Goal: Task Accomplishment & Management: Complete application form

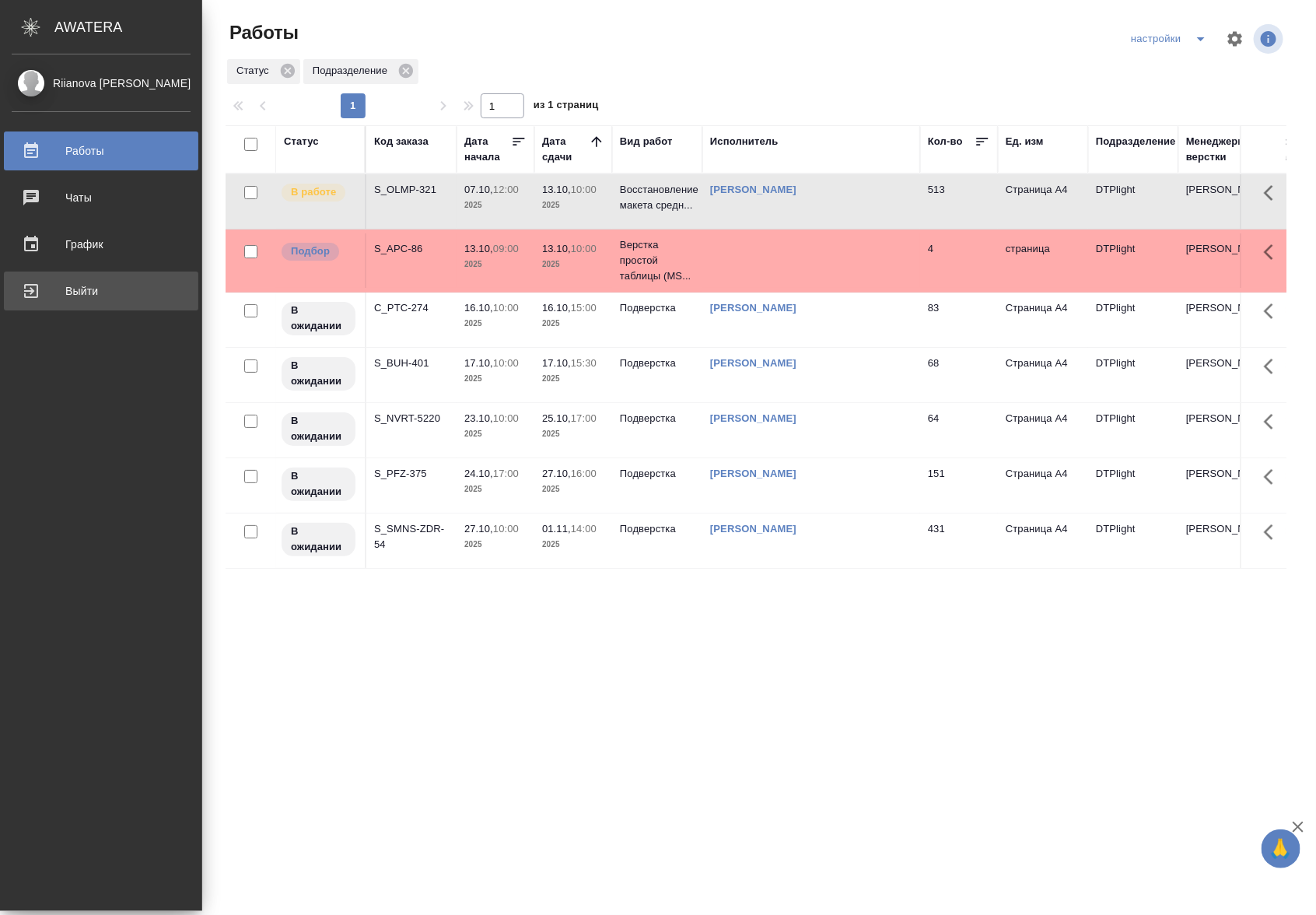
click at [68, 288] on div "Выйти" at bounding box center [101, 291] width 179 height 23
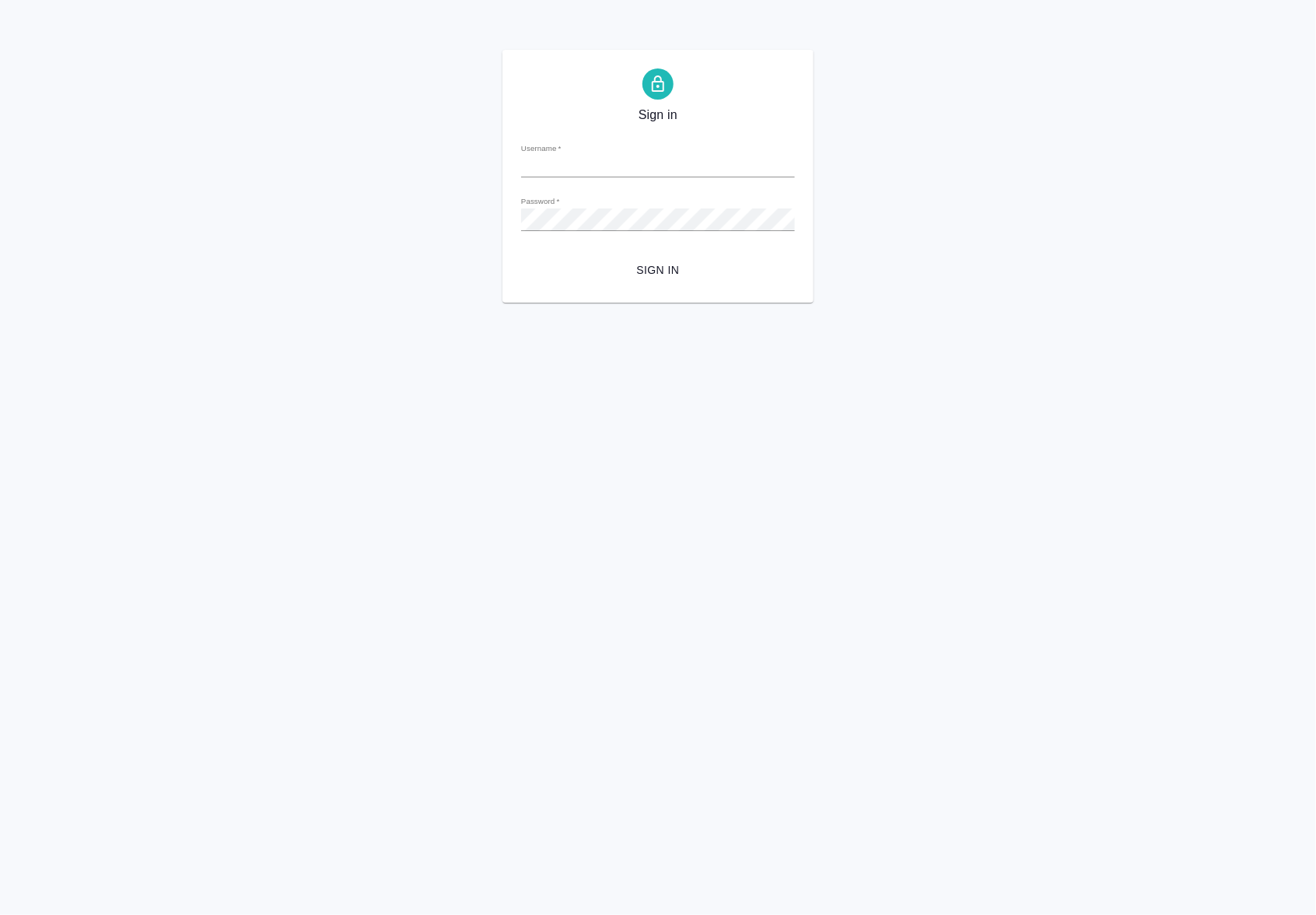
type input "a.riianova@awatera.com"
click at [689, 262] on span "Sign in" at bounding box center [658, 270] width 249 height 19
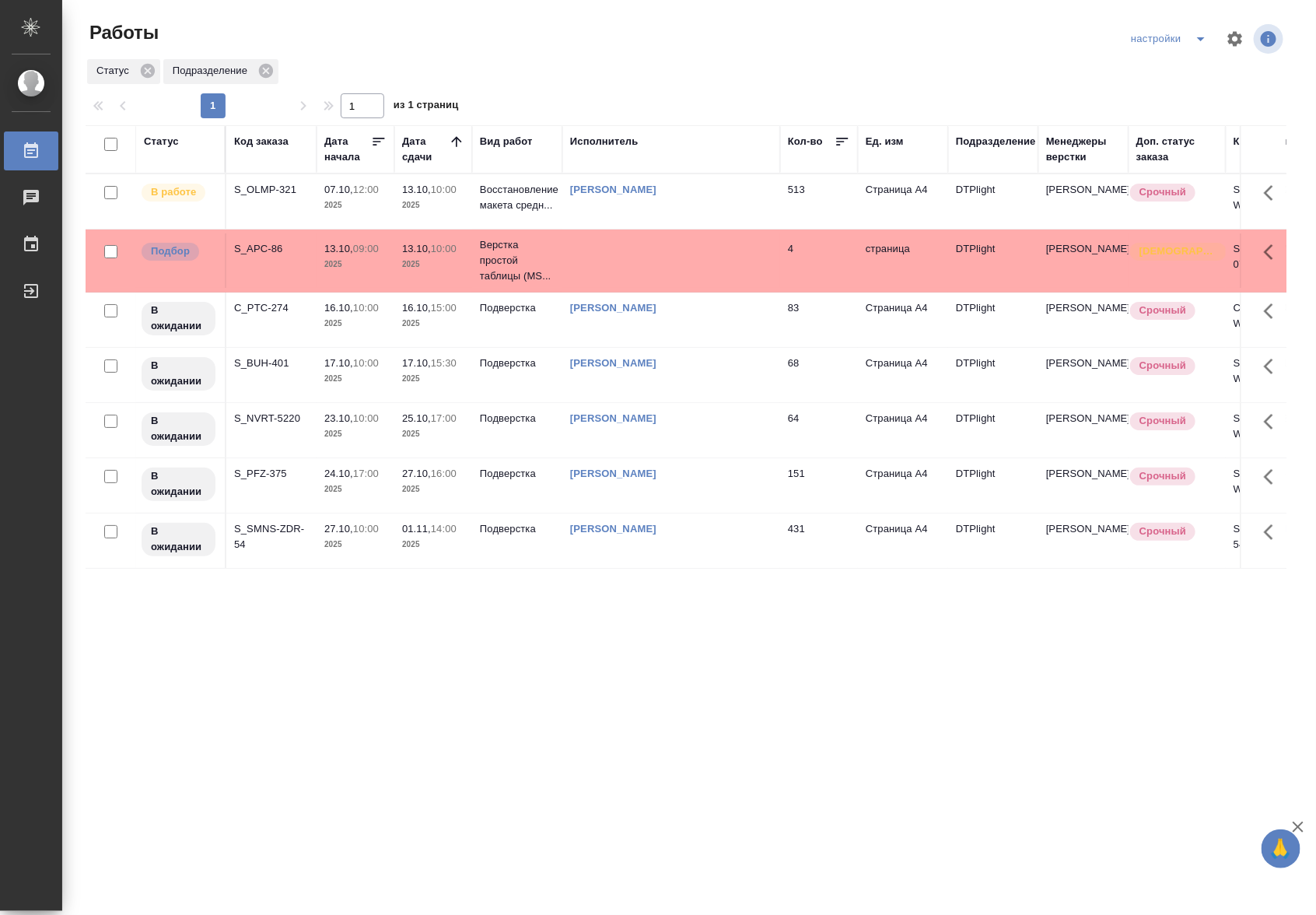
click at [575, 215] on td "[PERSON_NAME]" at bounding box center [671, 201] width 218 height 54
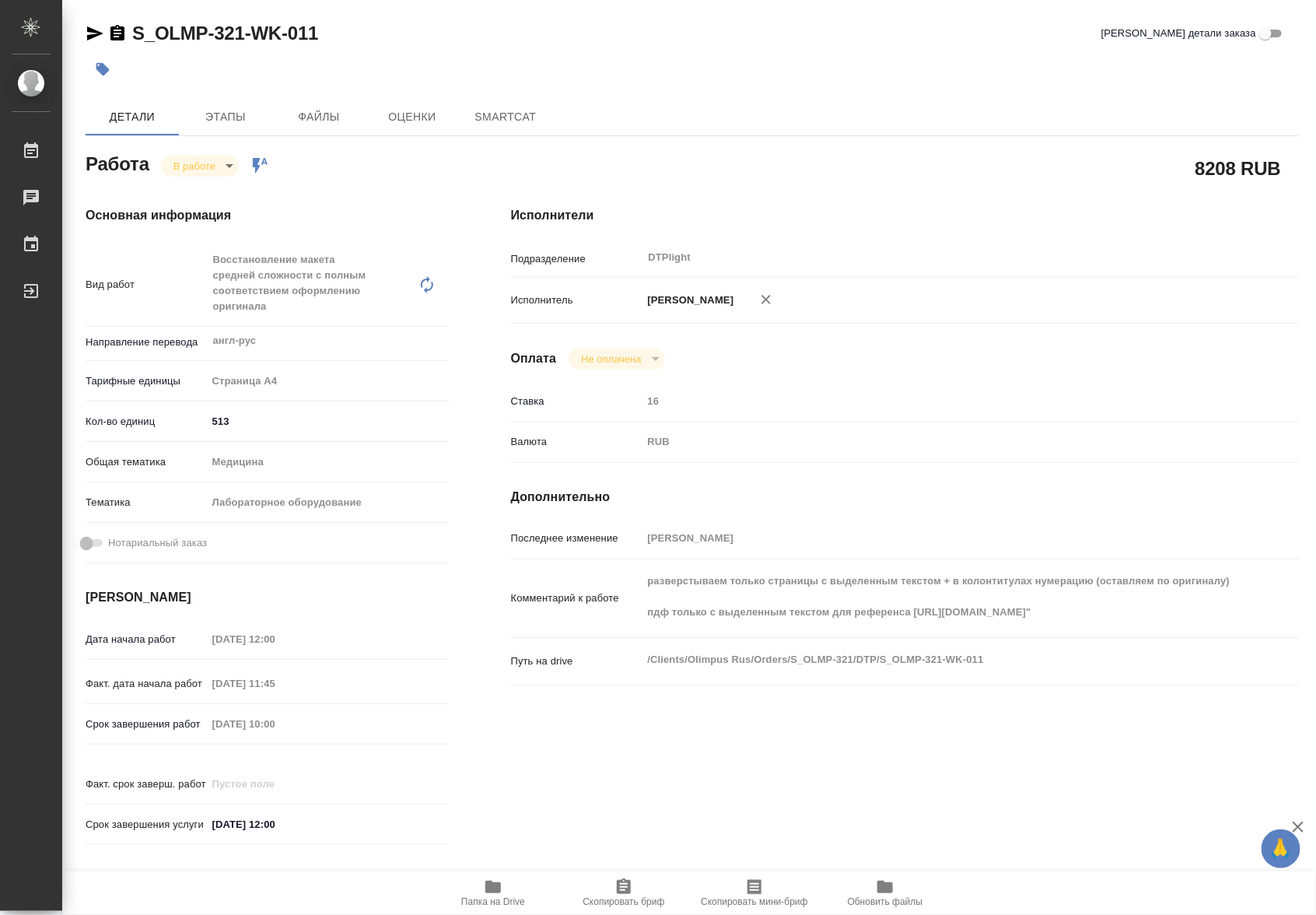
type textarea "x"
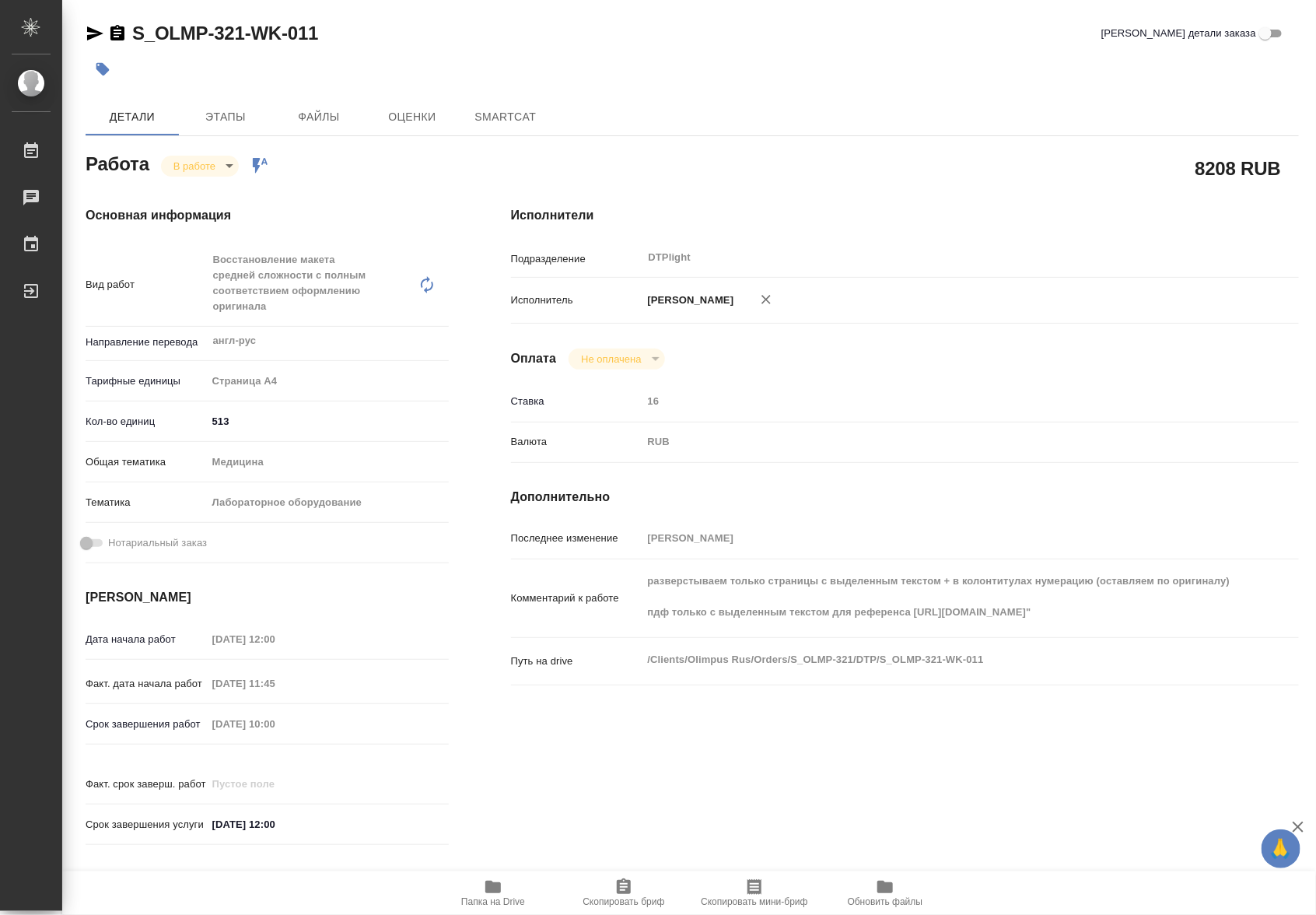
type textarea "x"
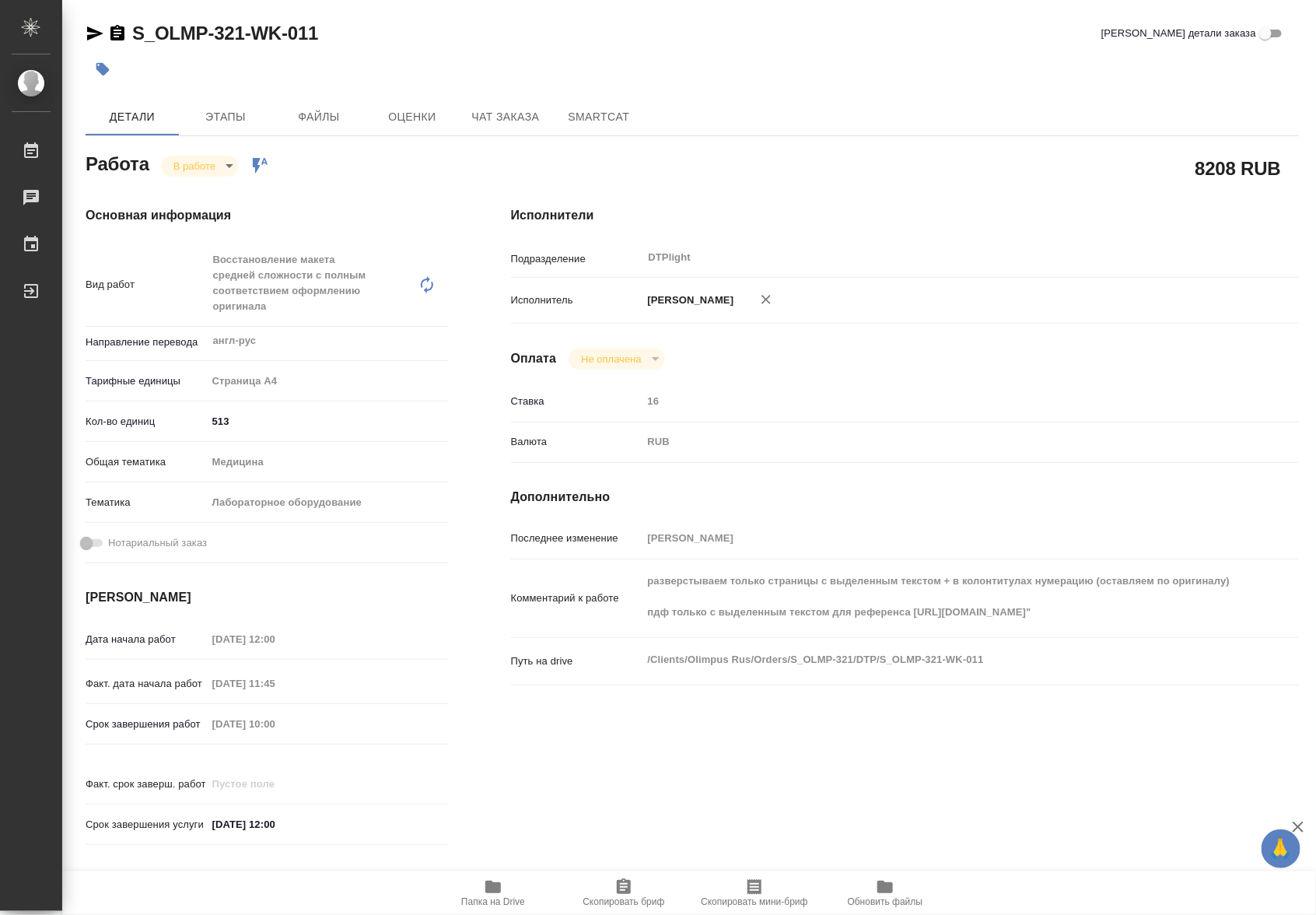
type textarea "x"
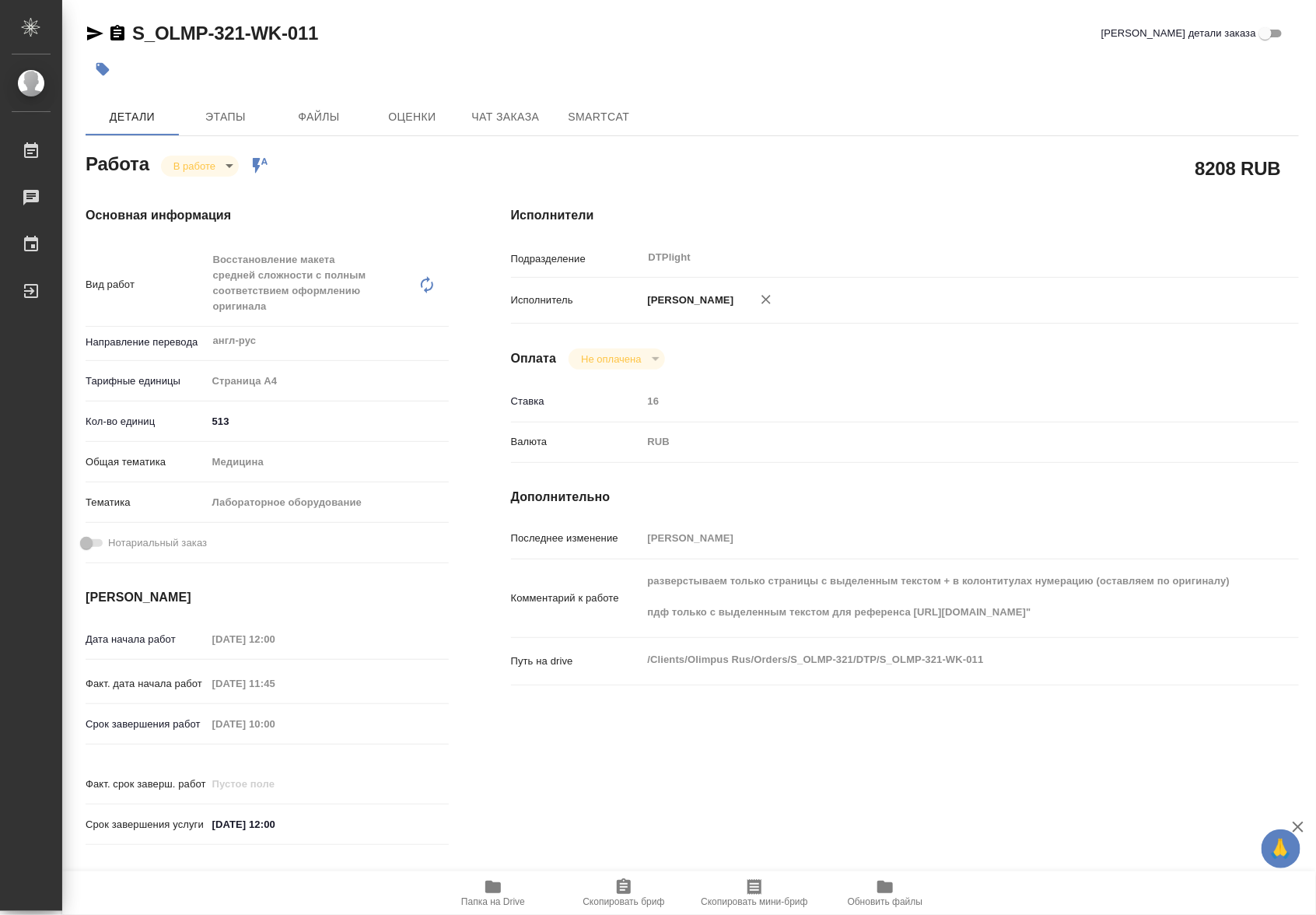
type textarea "x"
